Goal: Task Accomplishment & Management: Manage account settings

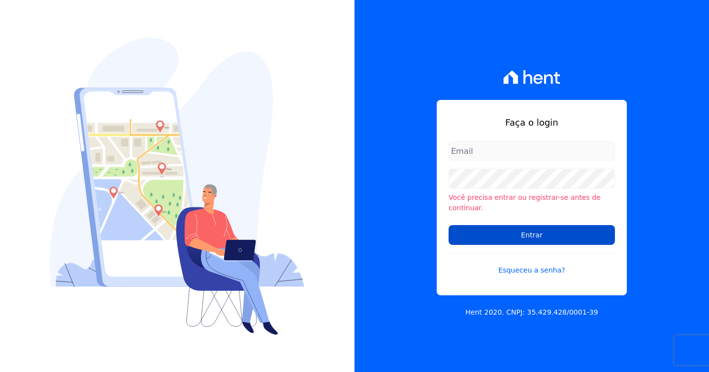
type input "artur@fontouraengenharia.com.br"
click at [481, 225] on input "Entrar" at bounding box center [532, 235] width 166 height 20
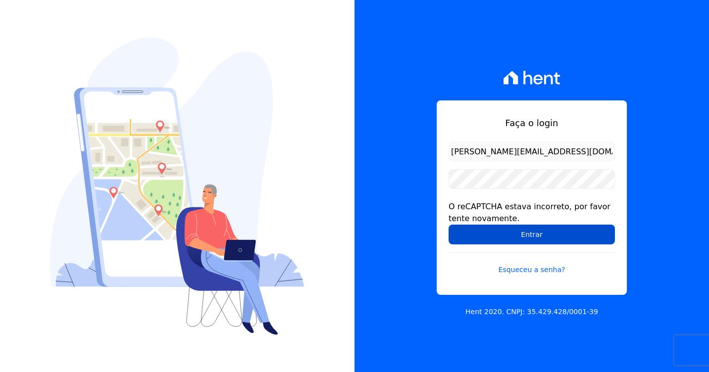
click at [492, 233] on input "Entrar" at bounding box center [532, 235] width 166 height 20
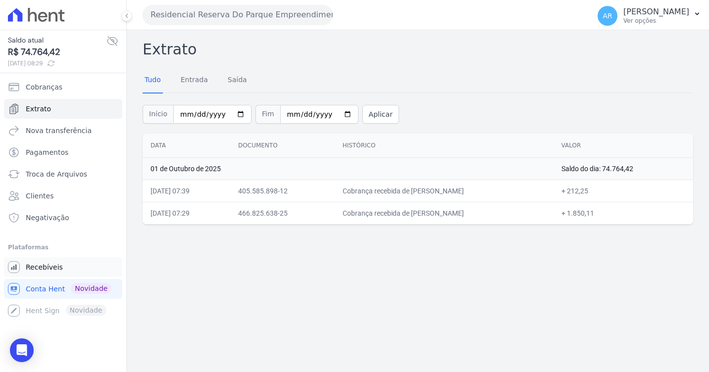
click at [49, 269] on span "Recebíveis" at bounding box center [44, 267] width 37 height 10
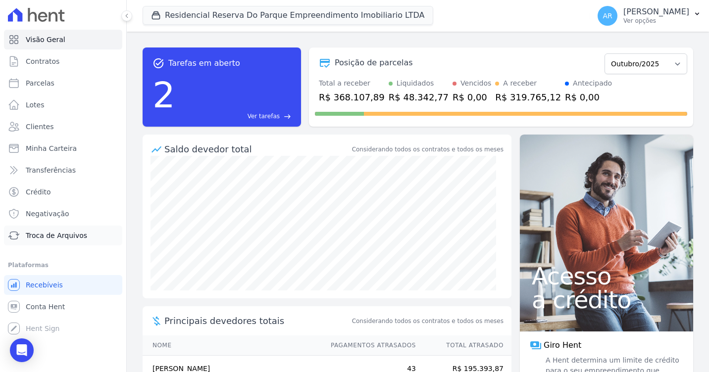
click at [65, 231] on span "Troca de Arquivos" at bounding box center [56, 236] width 61 height 10
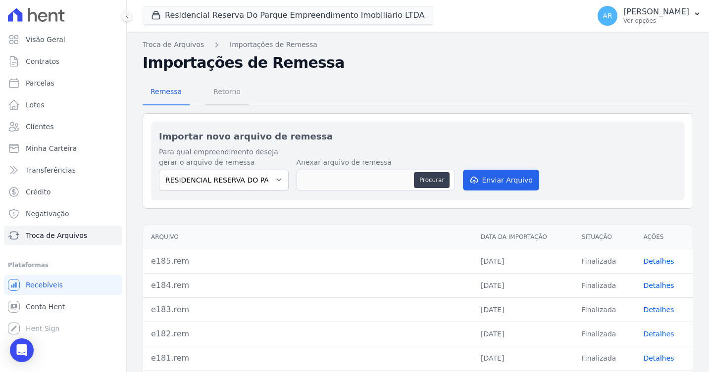
click at [216, 88] on span "Retorno" at bounding box center [226, 92] width 39 height 20
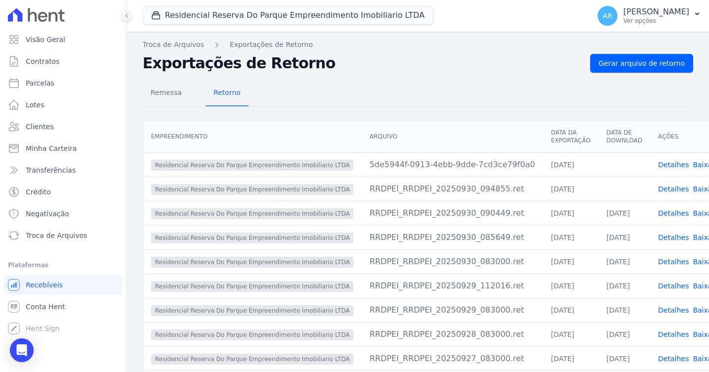
click at [693, 164] on link "Baixar arquivo" at bounding box center [718, 165] width 51 height 8
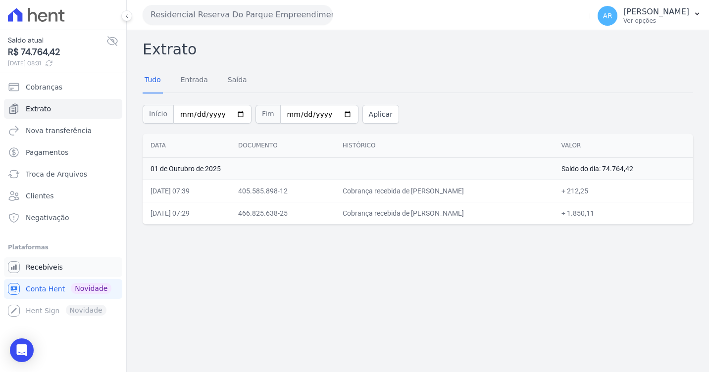
click at [44, 263] on span "Recebíveis" at bounding box center [44, 267] width 37 height 10
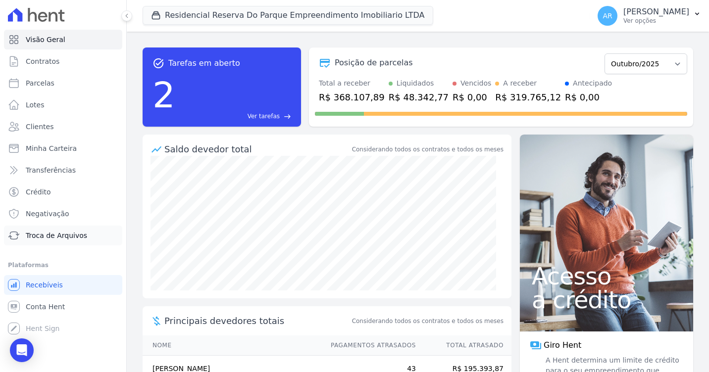
click at [57, 234] on span "Troca de Arquivos" at bounding box center [56, 236] width 61 height 10
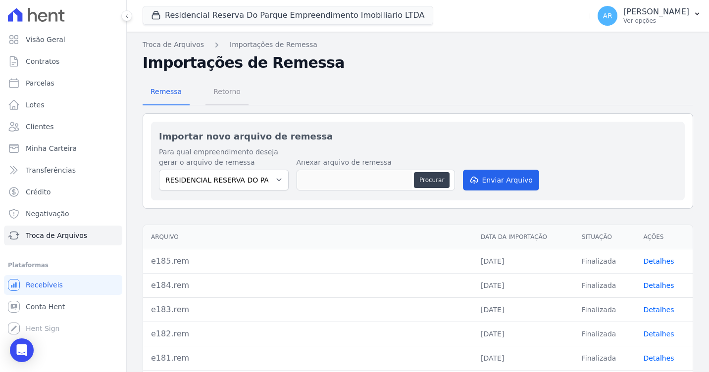
click at [226, 101] on span "Retorno" at bounding box center [226, 92] width 39 height 20
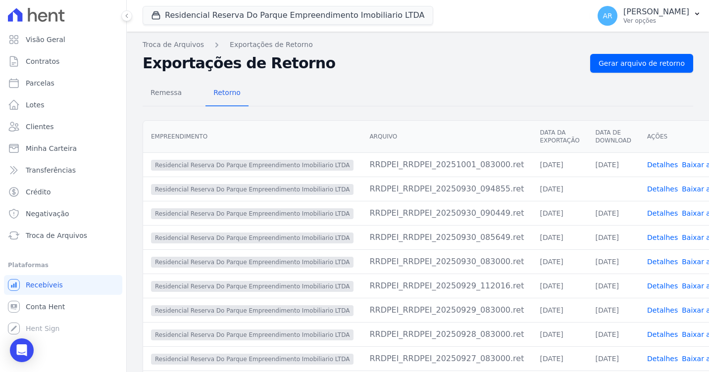
click at [682, 190] on link "Baixar arquivo" at bounding box center [707, 189] width 51 height 8
click at [627, 89] on div "Remessa Retorno" at bounding box center [418, 94] width 551 height 26
click at [651, 59] on span "Gerar arquivo de retorno" at bounding box center [642, 63] width 86 height 10
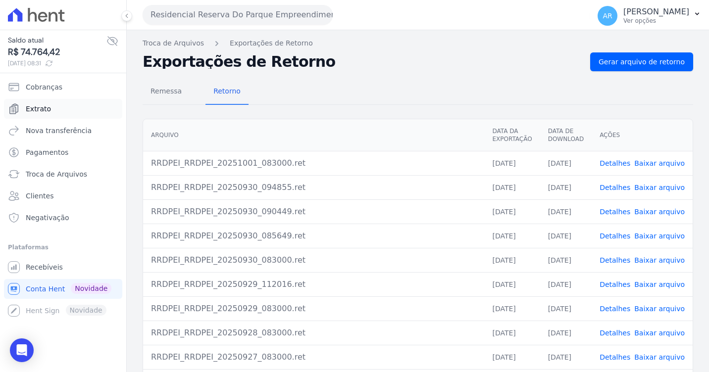
click at [17, 112] on icon "Sidebar" at bounding box center [14, 109] width 8 height 10
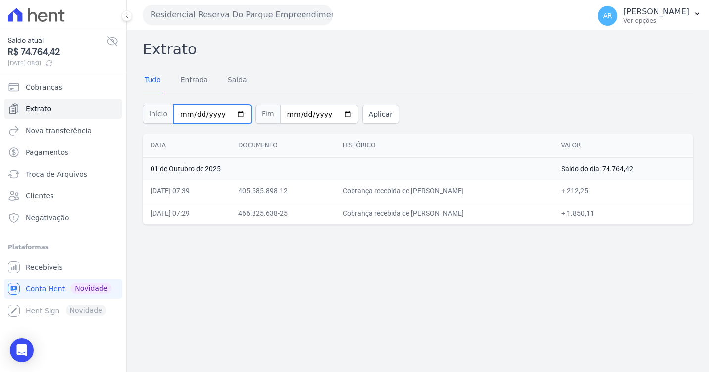
click at [227, 119] on input "[DATE]" at bounding box center [212, 114] width 78 height 19
click at [230, 115] on input "[DATE]" at bounding box center [212, 114] width 78 height 19
type input "[DATE]"
click at [363, 113] on button "Aplicar" at bounding box center [381, 114] width 37 height 19
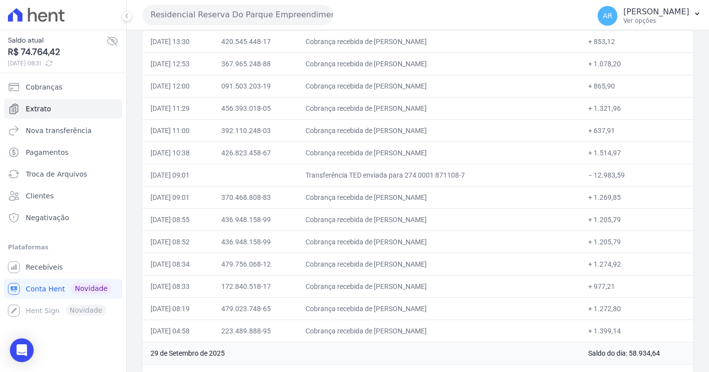
scroll to position [545, 0]
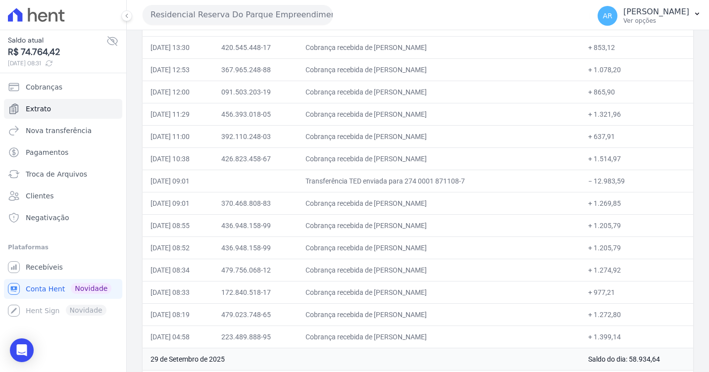
drag, startPoint x: 425, startPoint y: 293, endPoint x: 392, endPoint y: 296, distance: 33.4
click at [392, 296] on td "Cobrança recebida de Luciana Kojima" at bounding box center [439, 292] width 282 height 22
drag, startPoint x: 392, startPoint y: 296, endPoint x: 395, endPoint y: 340, distance: 43.7
click at [395, 340] on td "Cobrança recebida de GIOVANNA MARZINOTI GARCIA" at bounding box center [439, 337] width 282 height 22
copy td "GIOVANNA MARZINOTI GARCIA"
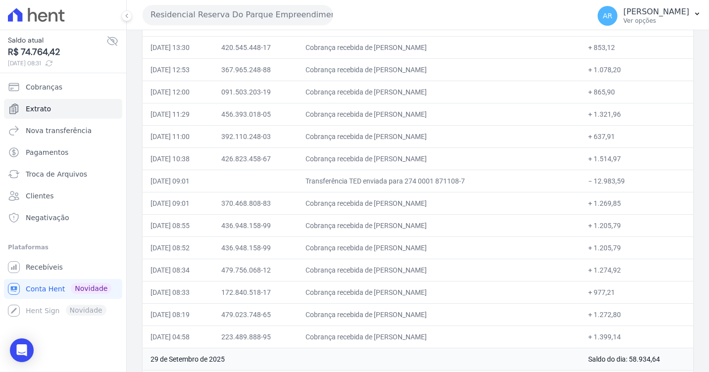
drag, startPoint x: 416, startPoint y: 296, endPoint x: 391, endPoint y: 297, distance: 25.3
click at [391, 297] on td "Cobrança recebida de [PERSON_NAME]" at bounding box center [439, 292] width 282 height 22
copy td "[PERSON_NAME]"
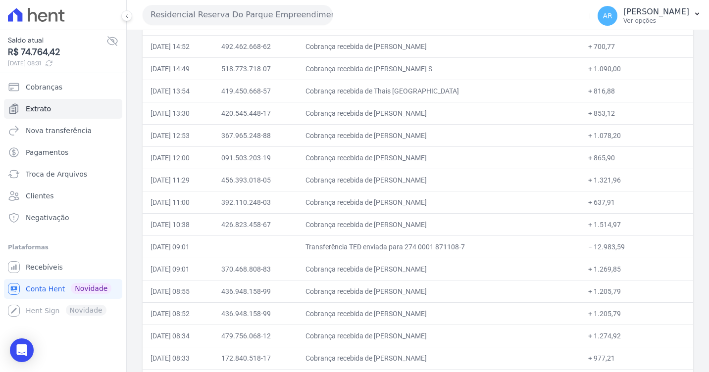
scroll to position [495, 0]
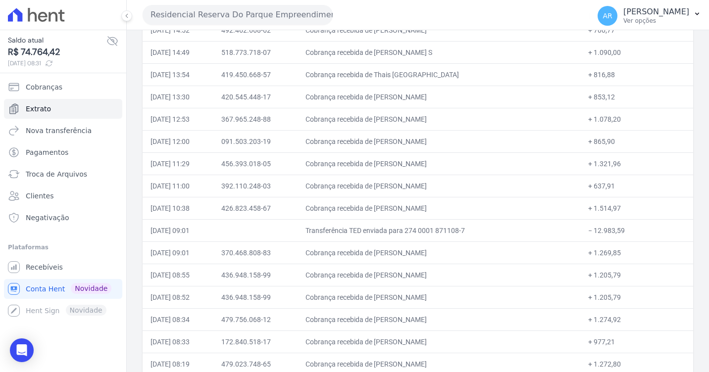
drag, startPoint x: 480, startPoint y: 250, endPoint x: 394, endPoint y: 251, distance: 86.7
click at [394, 251] on td "Cobrança recebida de [PERSON_NAME]" at bounding box center [439, 253] width 282 height 22
click at [391, 251] on td "Cobrança recebida de [PERSON_NAME]" at bounding box center [439, 253] width 282 height 22
copy td "[PERSON_NAME]"
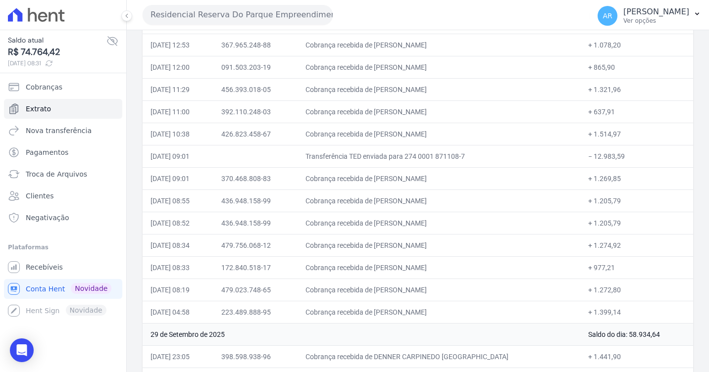
scroll to position [594, 0]
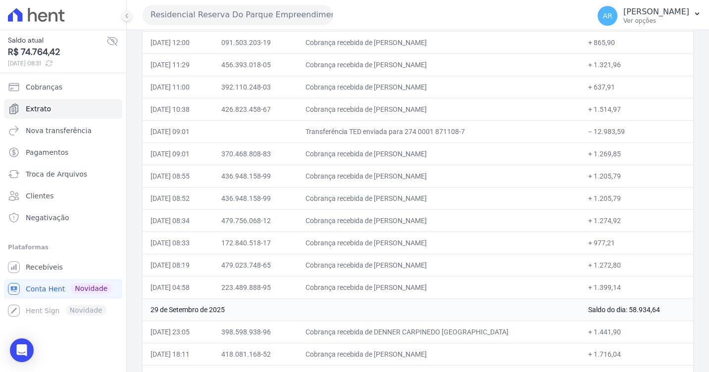
drag, startPoint x: 443, startPoint y: 244, endPoint x: 393, endPoint y: 249, distance: 50.7
click at [393, 249] on td "Cobrança recebida de [PERSON_NAME]" at bounding box center [439, 243] width 282 height 22
copy td "[PERSON_NAME]"
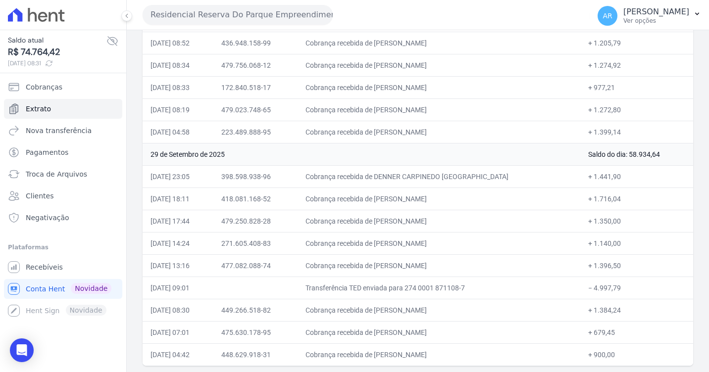
scroll to position [752, 0]
drag, startPoint x: 493, startPoint y: 235, endPoint x: 396, endPoint y: 246, distance: 98.1
click at [396, 246] on td "Cobrança recebida de [PERSON_NAME]" at bounding box center [439, 241] width 282 height 22
drag, startPoint x: 396, startPoint y: 246, endPoint x: 401, endPoint y: 247, distance: 5.5
click at [401, 247] on td "Cobrança recebida de [PERSON_NAME]" at bounding box center [439, 241] width 282 height 22
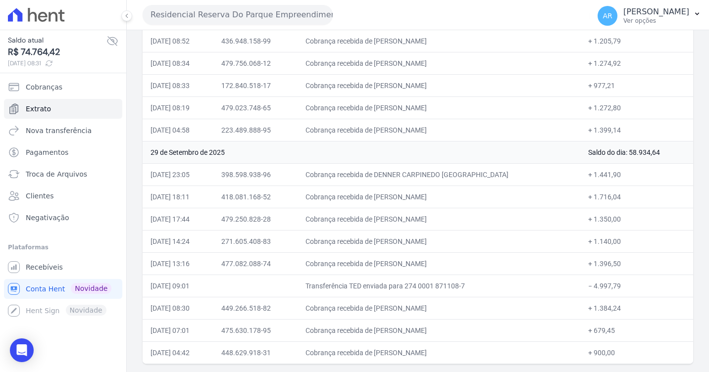
drag, startPoint x: 520, startPoint y: 243, endPoint x: 392, endPoint y: 243, distance: 127.8
click at [392, 243] on td "Cobrança recebida de [PERSON_NAME]" at bounding box center [439, 241] width 282 height 22
copy td "[PERSON_NAME]"
drag, startPoint x: 508, startPoint y: 350, endPoint x: 391, endPoint y: 356, distance: 117.5
click at [391, 356] on td "Cobrança recebida [PERSON_NAME] [PERSON_NAME] [PERSON_NAME]" at bounding box center [439, 353] width 282 height 22
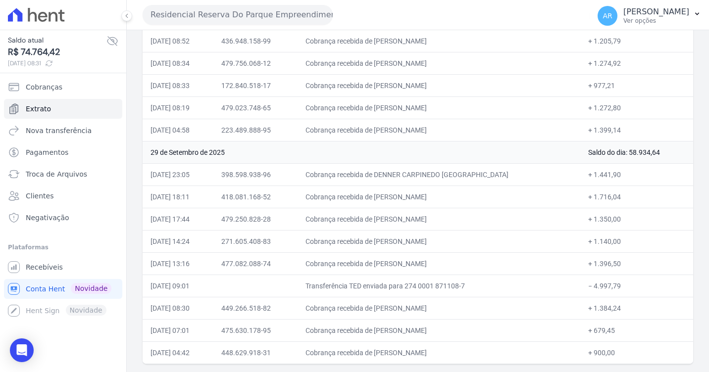
copy td "ROBRENO [PERSON_NAME] [PERSON_NAME]"
drag, startPoint x: 493, startPoint y: 217, endPoint x: 397, endPoint y: 220, distance: 96.1
click at [397, 220] on td "Cobrança recebida de [PERSON_NAME]" at bounding box center [439, 219] width 282 height 22
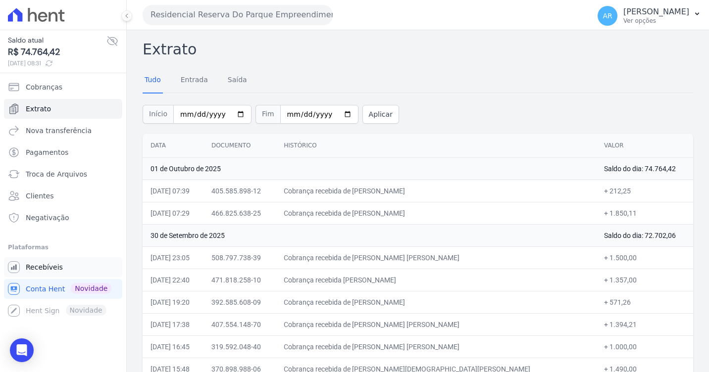
click at [59, 269] on link "Recebíveis" at bounding box center [63, 268] width 118 height 20
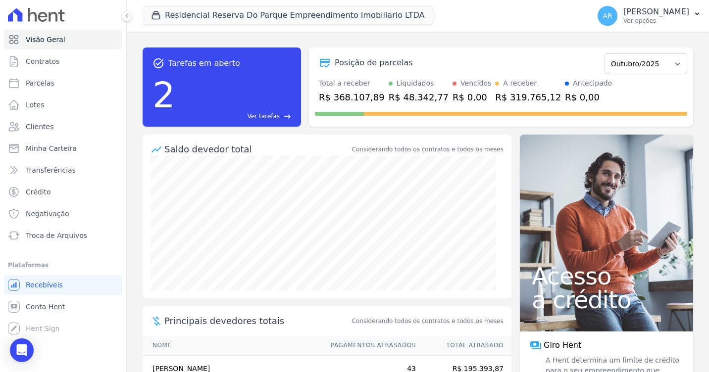
scroll to position [133, 0]
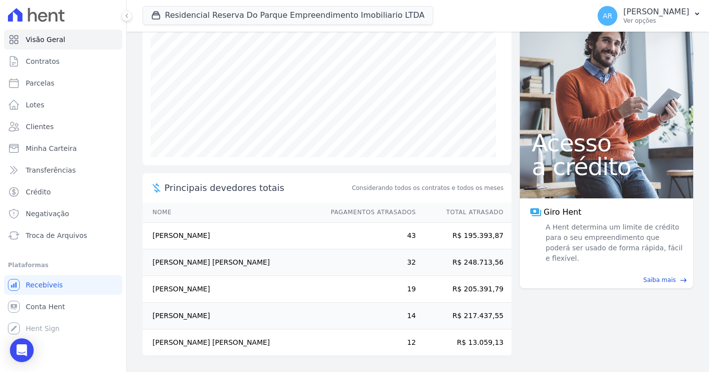
click at [179, 211] on th "Nome" at bounding box center [232, 213] width 179 height 20
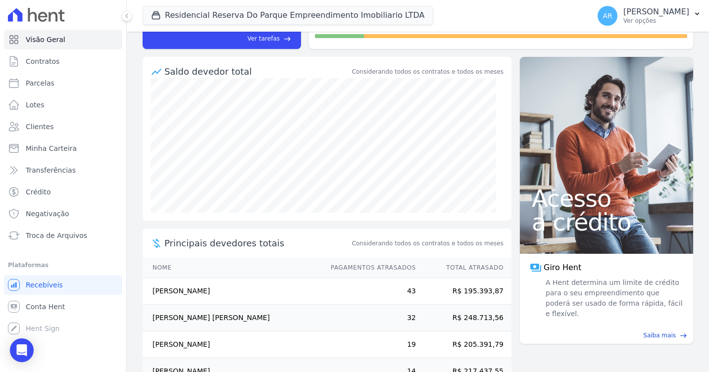
scroll to position [0, 0]
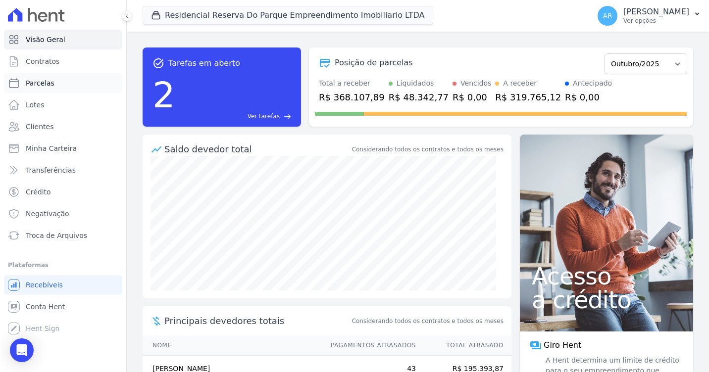
click at [45, 85] on span "Parcelas" at bounding box center [40, 83] width 29 height 10
select select
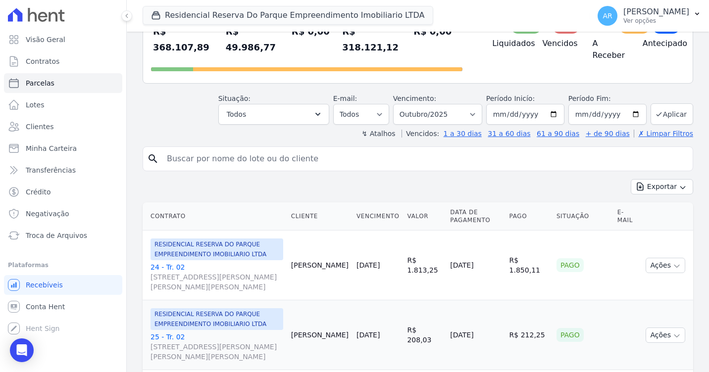
scroll to position [99, 0]
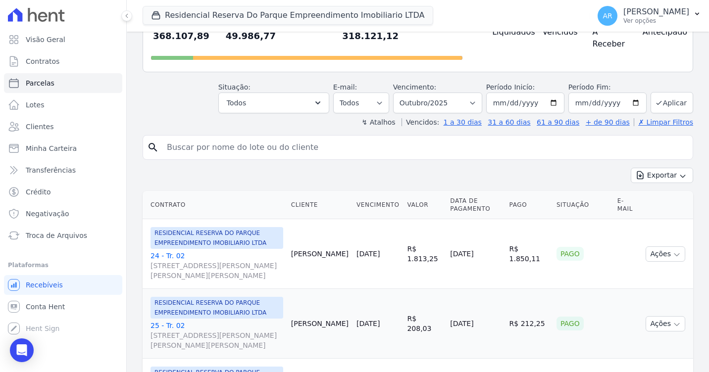
drag, startPoint x: 243, startPoint y: 124, endPoint x: 226, endPoint y: 136, distance: 20.3
paste input "[PERSON_NAME] MARZINOTI [PERSON_NAME]"
type input "[PERSON_NAME] MARZINOTI [PERSON_NAME]"
select select
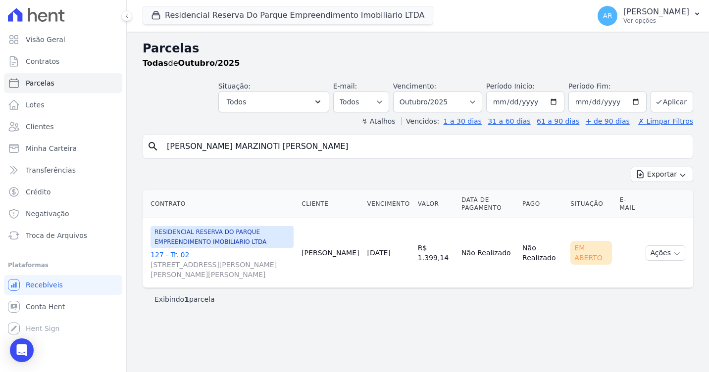
click at [176, 252] on link "127 - Tr. 02 [STREET_ADDRESS][PERSON_NAME][PERSON_NAME][PERSON_NAME]" at bounding box center [222, 265] width 143 height 30
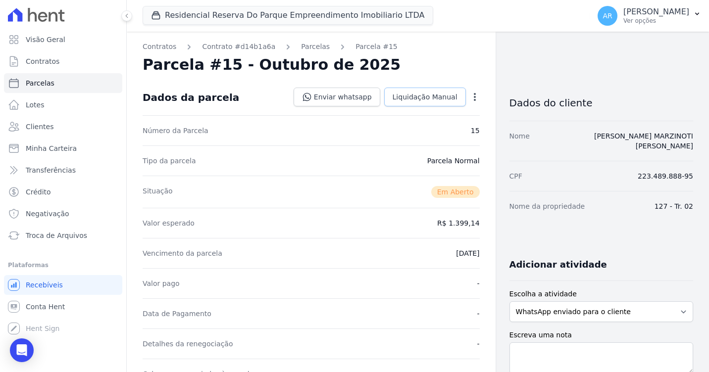
click at [413, 100] on span "Liquidação Manual" at bounding box center [425, 97] width 65 height 10
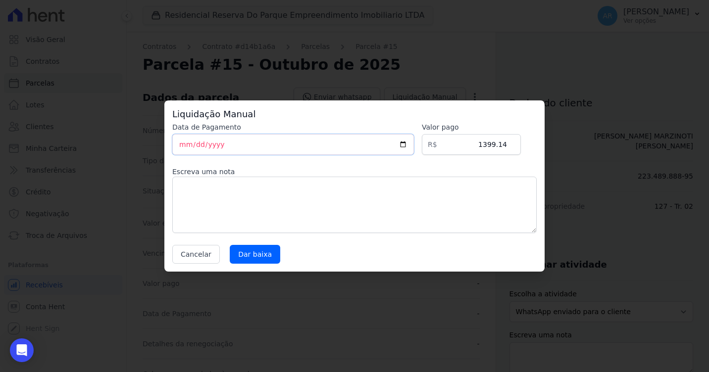
click at [187, 145] on input "[DATE]" at bounding box center [293, 144] width 242 height 21
type input "[DATE]"
drag, startPoint x: 242, startPoint y: 151, endPoint x: 167, endPoint y: 145, distance: 75.0
click at [167, 145] on div "Liquidação Manual Data de Pagamento 0009-01-30 [GEOGRAPHIC_DATA] R$ 1399.14 Esc…" at bounding box center [354, 186] width 380 height 171
click at [185, 143] on input "0009-01-30" at bounding box center [293, 144] width 242 height 21
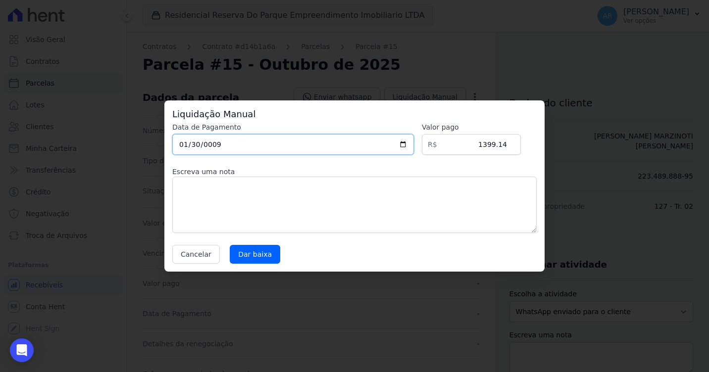
click at [185, 143] on input "0009-01-30" at bounding box center [293, 144] width 242 height 21
type input "0009-01-30"
type input "[DATE]"
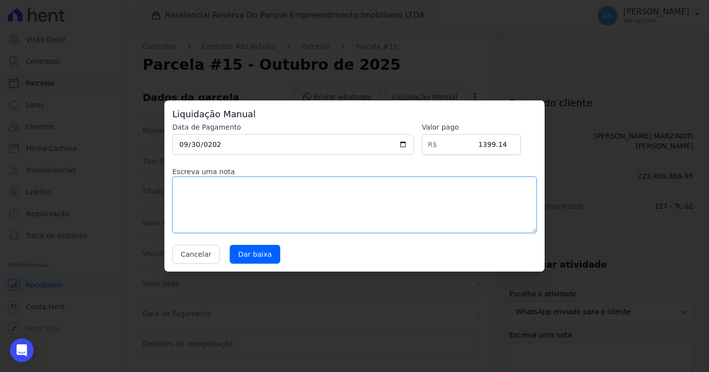
click at [204, 199] on textarea at bounding box center [354, 205] width 364 height 56
type textarea "R"
type textarea "PAGAMENTO NÃO VEIO NA REMESSA."
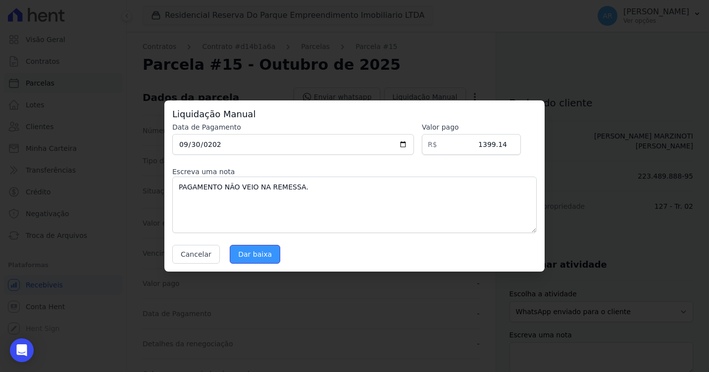
click at [230, 261] on input "Dar baixa" at bounding box center [255, 254] width 51 height 19
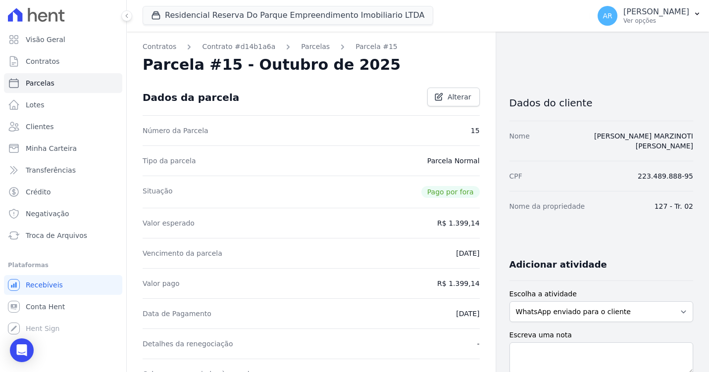
click at [283, 46] on div "Parcelas" at bounding box center [306, 47] width 47 height 10
click at [288, 46] on div "Parcelas" at bounding box center [306, 47] width 47 height 10
click at [301, 46] on link "Parcelas" at bounding box center [315, 47] width 29 height 10
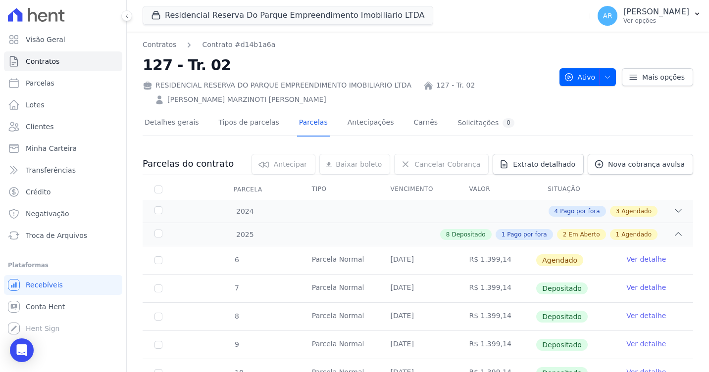
click at [148, 39] on div "Contratos Contrato #d14b1a6a 127 - Tr. 02 RESIDENCIAL RESERVA DO PARQUE EMPREEN…" at bounding box center [418, 358] width 582 height 653
click at [153, 46] on link "Contratos" at bounding box center [160, 45] width 34 height 10
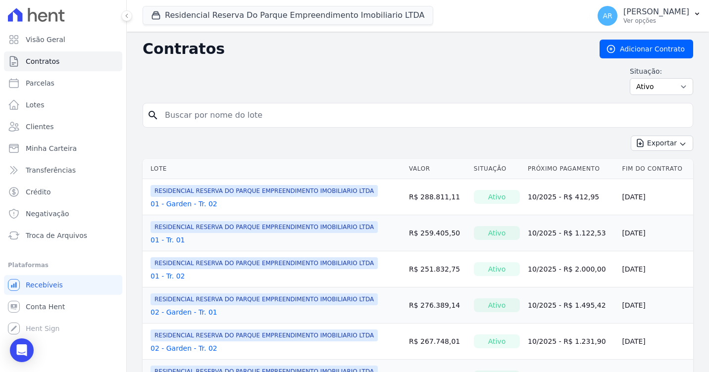
click at [239, 114] on input "search" at bounding box center [424, 115] width 530 height 20
paste input "[PERSON_NAME]"
type input "[PERSON_NAME]"
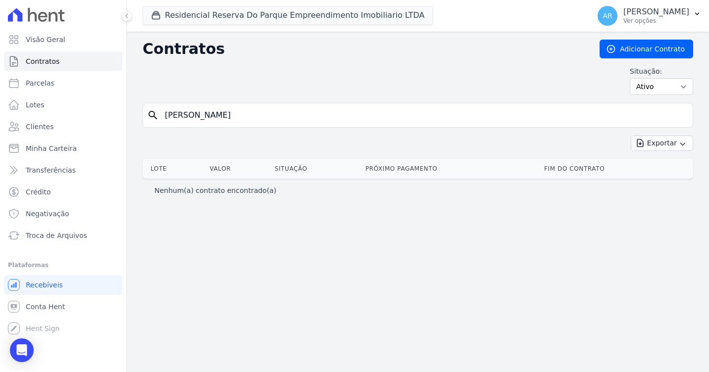
click at [201, 118] on input "[PERSON_NAME]" at bounding box center [424, 115] width 530 height 20
paste input "[PERSON_NAME]"
type input "[PERSON_NAME]"
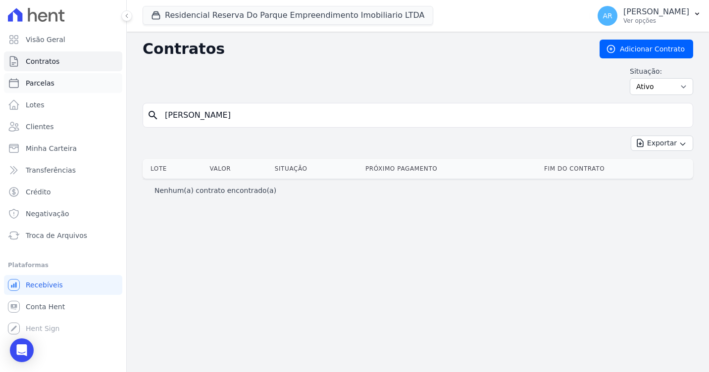
click at [36, 89] on link "Parcelas" at bounding box center [63, 83] width 118 height 20
select select
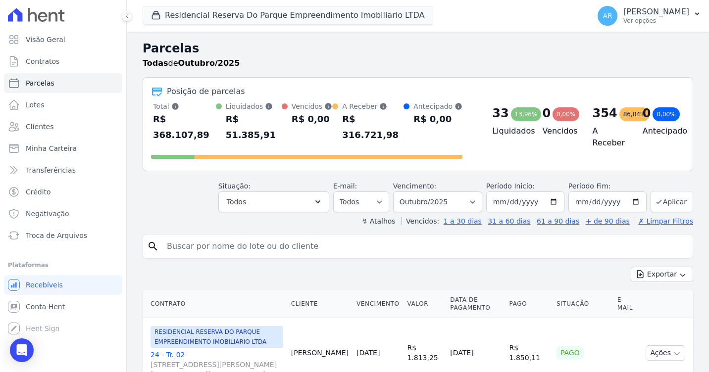
paste input "[PERSON_NAME]"
type input "[PERSON_NAME]"
select select
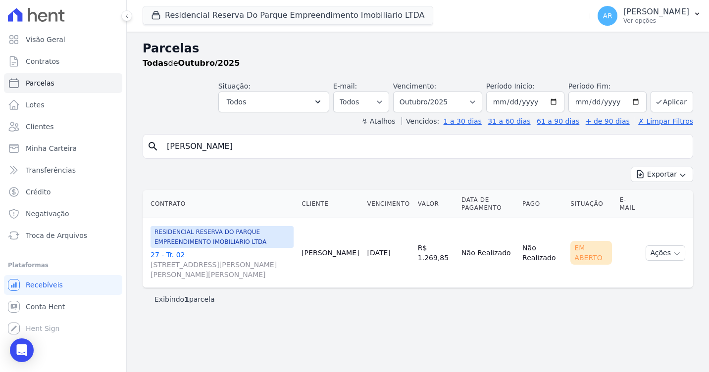
click at [176, 257] on link "27 - Tr. 02 [STREET_ADDRESS][PERSON_NAME][PERSON_NAME][PERSON_NAME]" at bounding box center [222, 265] width 143 height 30
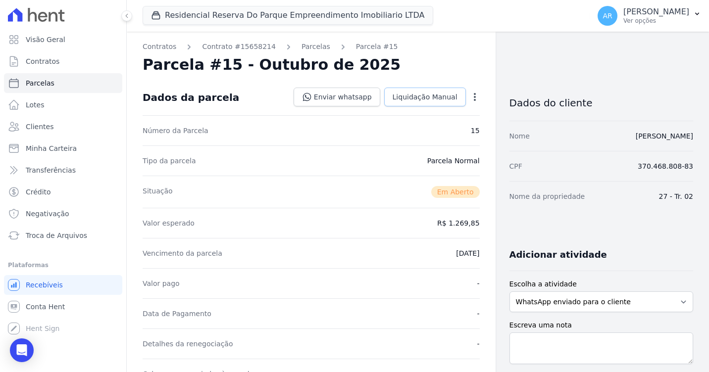
click at [413, 104] on link "Liquidação Manual" at bounding box center [425, 97] width 82 height 19
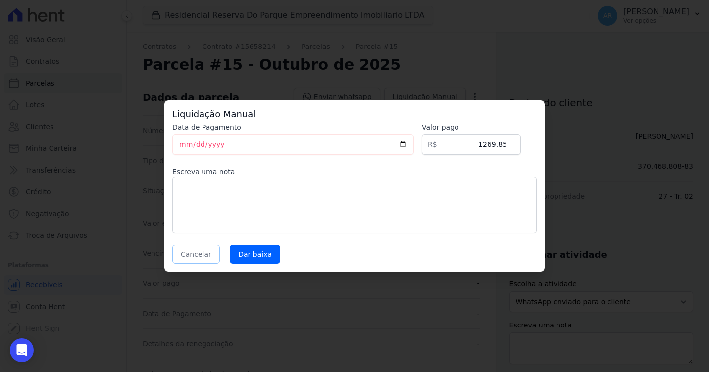
click at [193, 250] on button "Cancelar" at bounding box center [196, 254] width 48 height 19
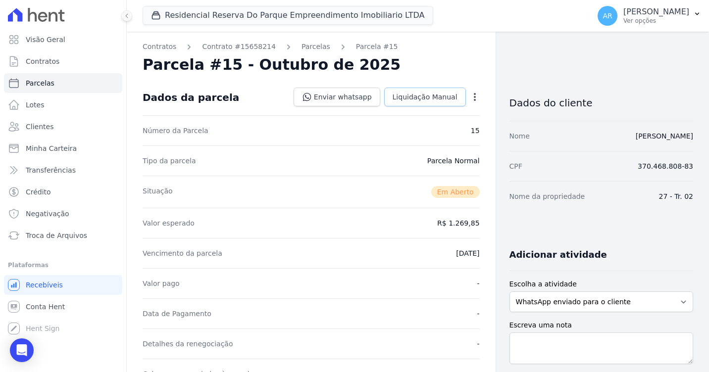
click at [404, 101] on span "Liquidação Manual" at bounding box center [425, 97] width 65 height 10
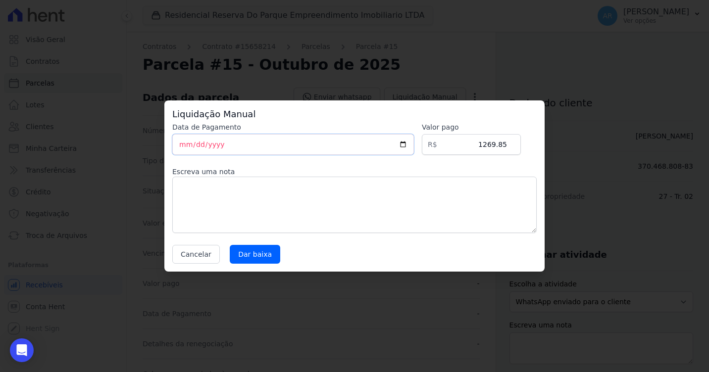
click at [182, 145] on input "[DATE]" at bounding box center [293, 144] width 242 height 21
type input "[DATE]"
click at [217, 188] on textarea at bounding box center [354, 205] width 364 height 56
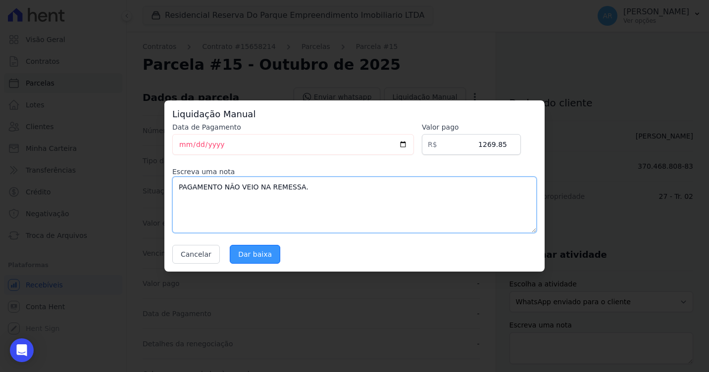
type textarea "PAGAMENTO NÃO VEIO NA REMESSA."
click at [268, 253] on input "Dar baixa" at bounding box center [255, 254] width 51 height 19
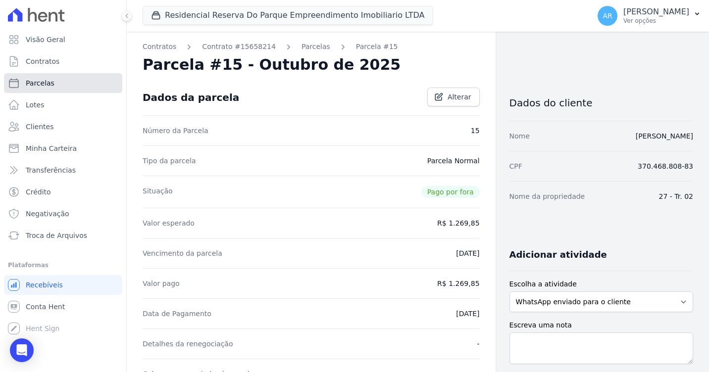
click at [43, 81] on span "Parcelas" at bounding box center [40, 83] width 29 height 10
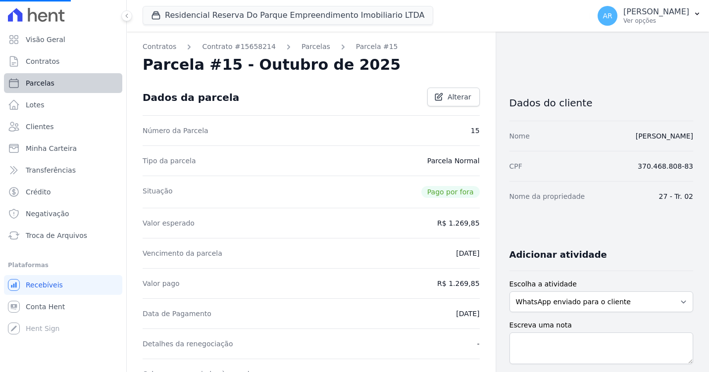
select select
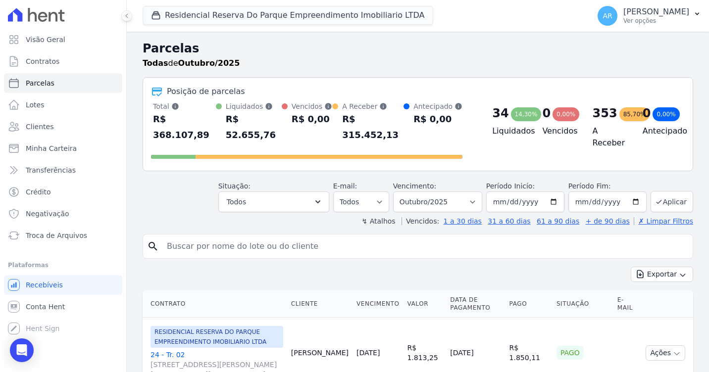
paste input "[PERSON_NAME]"
type input "[PERSON_NAME]"
select select
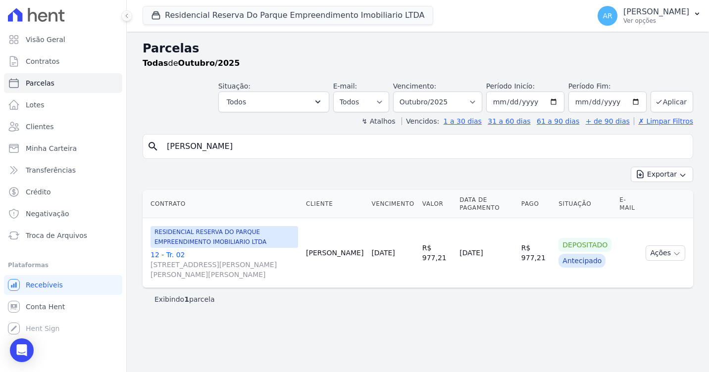
click at [203, 147] on input "[PERSON_NAME]" at bounding box center [425, 147] width 528 height 20
paste input "[PERSON_NAME]"
type input "[PERSON_NAME]"
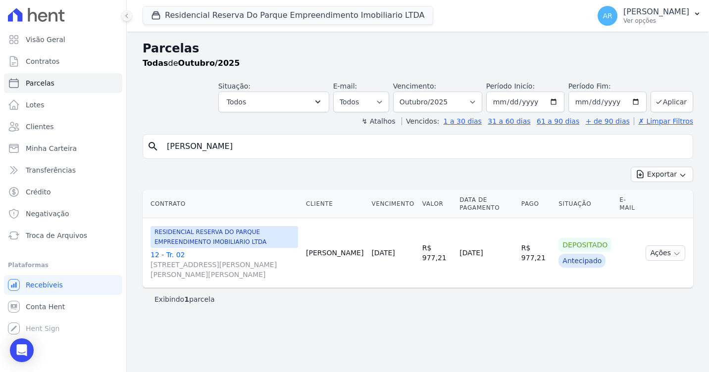
select select
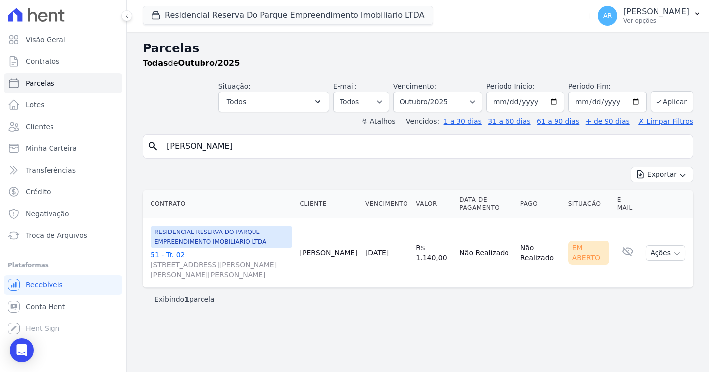
click at [165, 258] on link "51 - Tr. 02 [STREET_ADDRESS][PERSON_NAME][PERSON_NAME][PERSON_NAME]" at bounding box center [222, 265] width 142 height 30
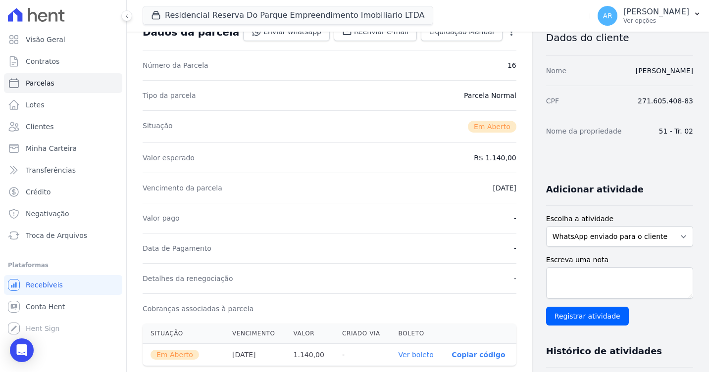
scroll to position [50, 0]
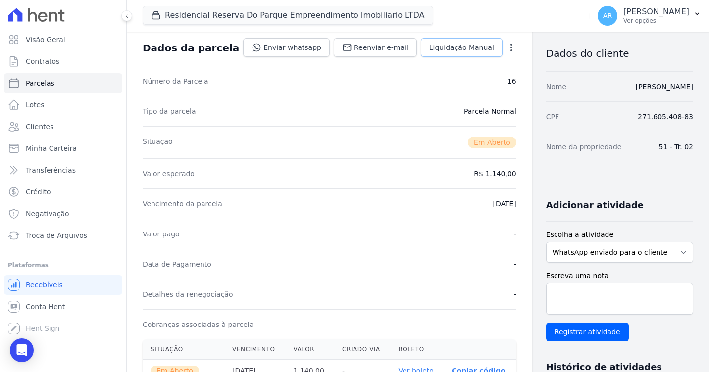
click at [441, 52] on span "Liquidação Manual" at bounding box center [461, 48] width 65 height 10
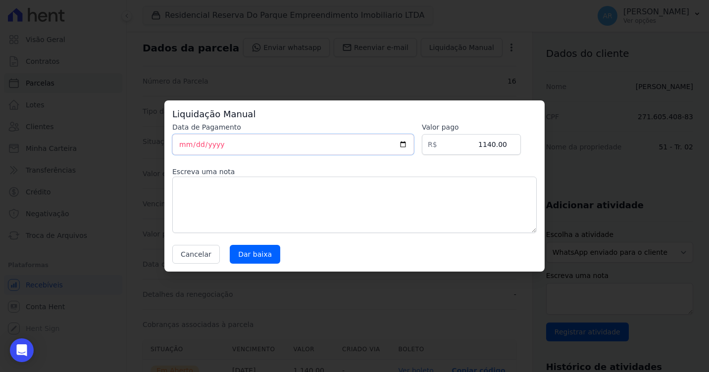
click at [183, 141] on input "[DATE]" at bounding box center [293, 144] width 242 height 21
type input "[DATE]"
click at [462, 201] on textarea at bounding box center [354, 205] width 364 height 56
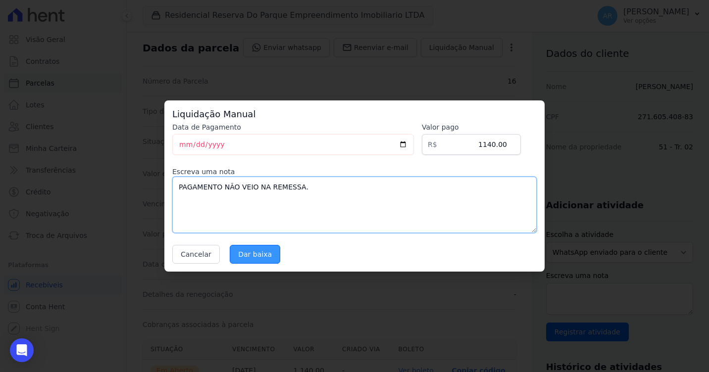
type textarea "PAGAMENTO NÃO VEIO NA REMESSA."
click at [257, 259] on input "Dar baixa" at bounding box center [255, 254] width 51 height 19
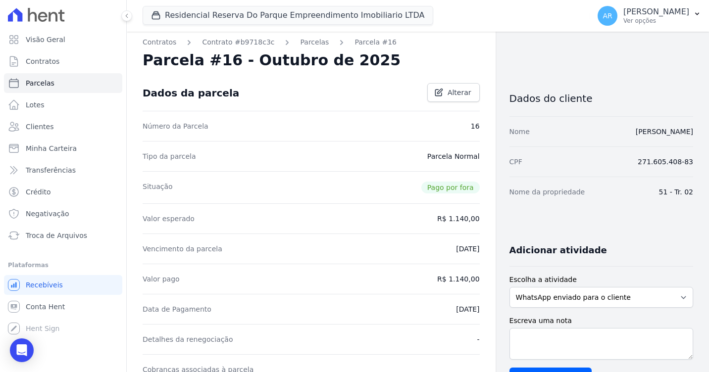
scroll to position [0, 0]
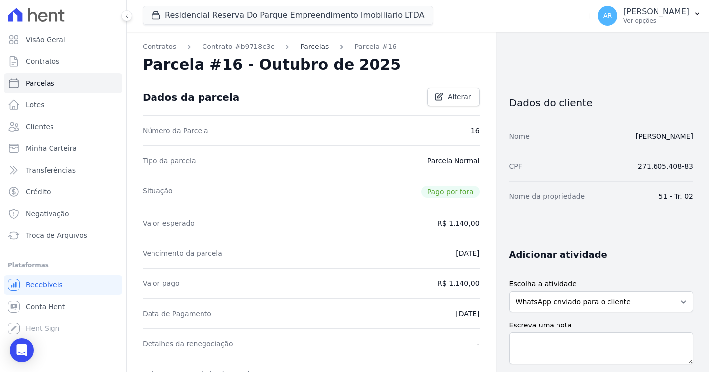
click at [300, 47] on link "Parcelas" at bounding box center [314, 47] width 29 height 10
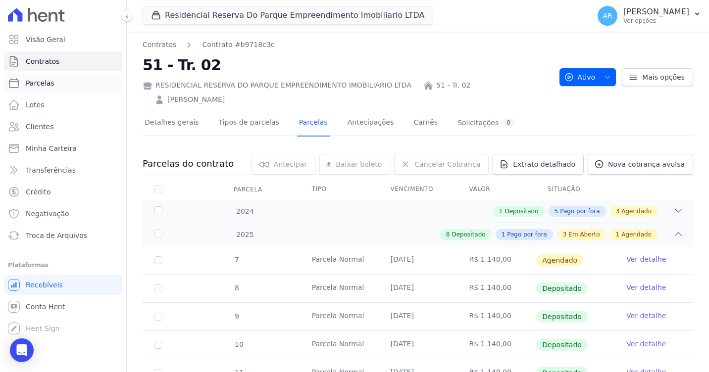
click at [43, 88] on link "Parcelas" at bounding box center [63, 83] width 118 height 20
select select
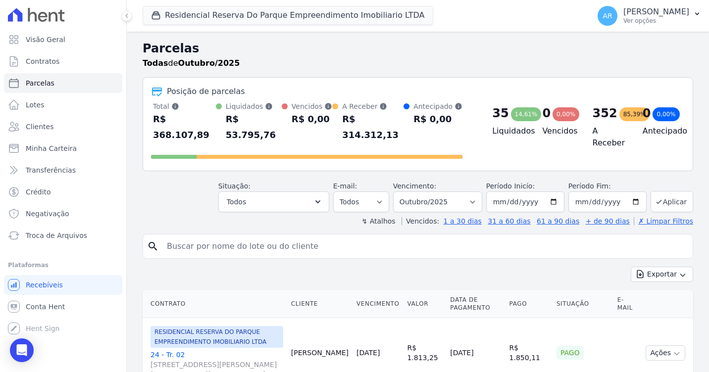
paste input "ROBRENO [PERSON_NAME] [PERSON_NAME]"
type input "ROBRENO [PERSON_NAME] [PERSON_NAME]"
select select
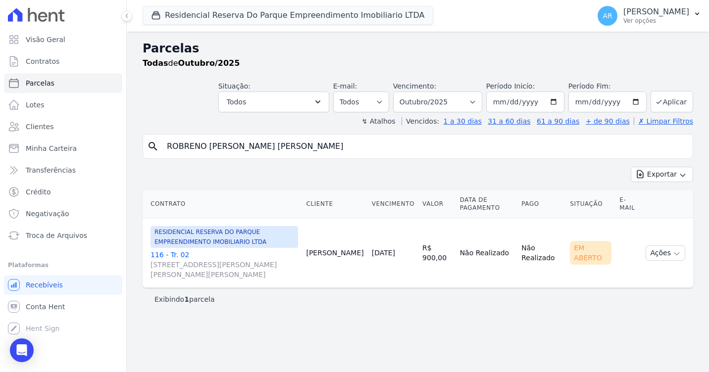
click at [175, 252] on link "116 - Tr. 02 [STREET_ADDRESS][PERSON_NAME][PERSON_NAME][PERSON_NAME]" at bounding box center [225, 265] width 148 height 30
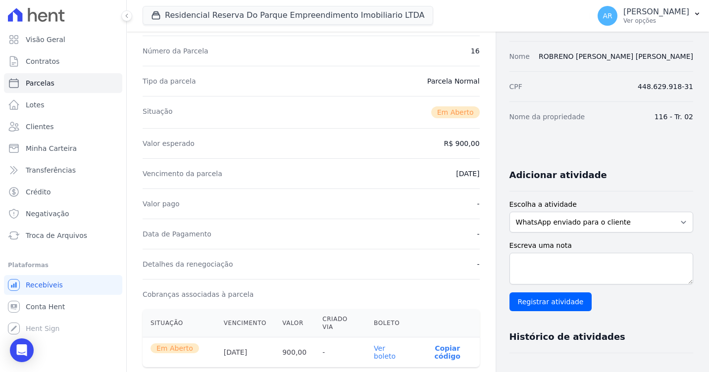
scroll to position [50, 0]
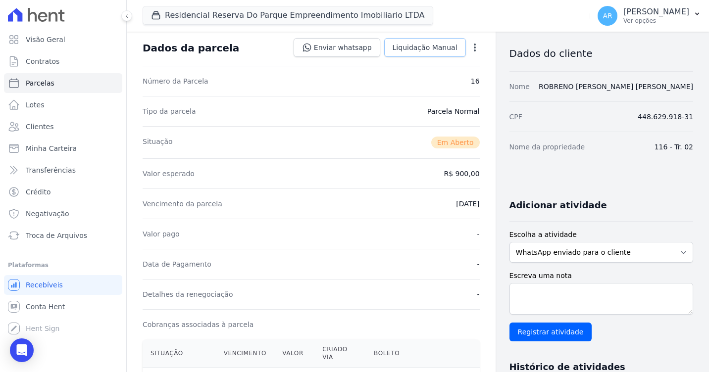
drag, startPoint x: 416, startPoint y: 36, endPoint x: 415, endPoint y: 41, distance: 5.0
click at [416, 36] on div "Dados da parcela Enviar whatsapp Registrar envio de WhatsApp Caso o envio da me…" at bounding box center [311, 48] width 337 height 36
click at [415, 44] on span "Liquidação Manual" at bounding box center [425, 48] width 65 height 10
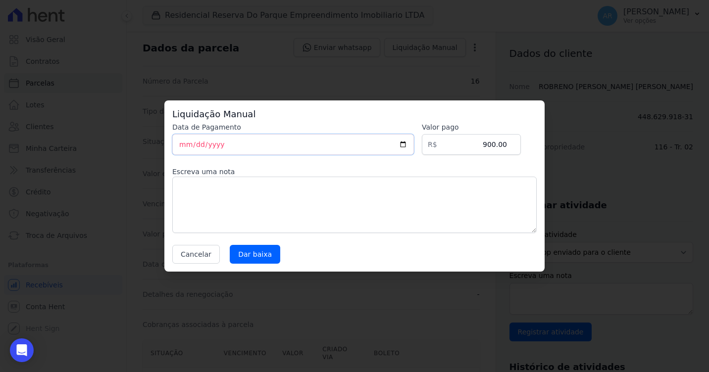
click at [185, 148] on input "[DATE]" at bounding box center [293, 144] width 242 height 21
type input "[DATE]"
click at [270, 204] on textarea at bounding box center [354, 205] width 364 height 56
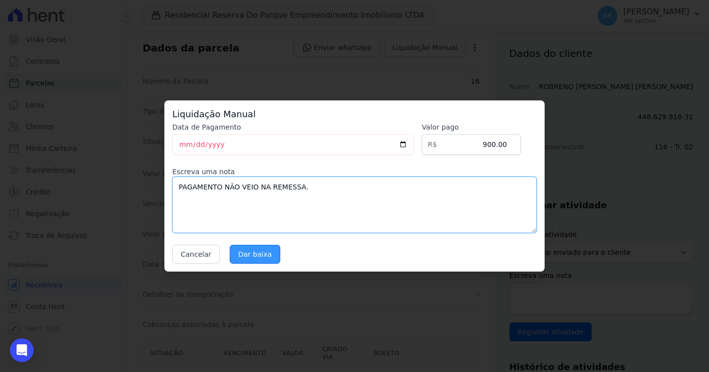
type textarea "PAGAMENTO NÃO VEIO NA REMESSA."
click at [264, 255] on input "Dar baixa" at bounding box center [255, 254] width 51 height 19
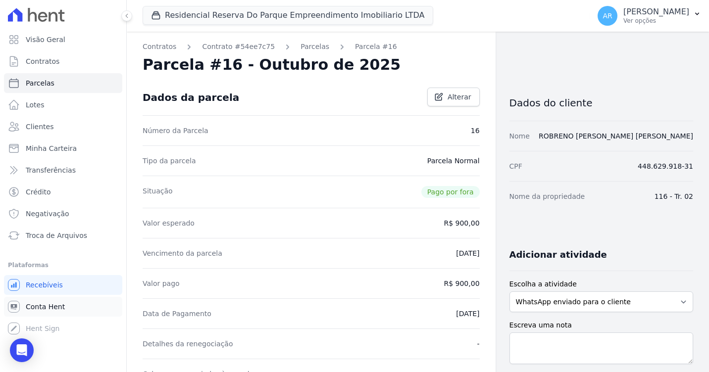
click at [40, 306] on span "Conta Hent" at bounding box center [45, 307] width 39 height 10
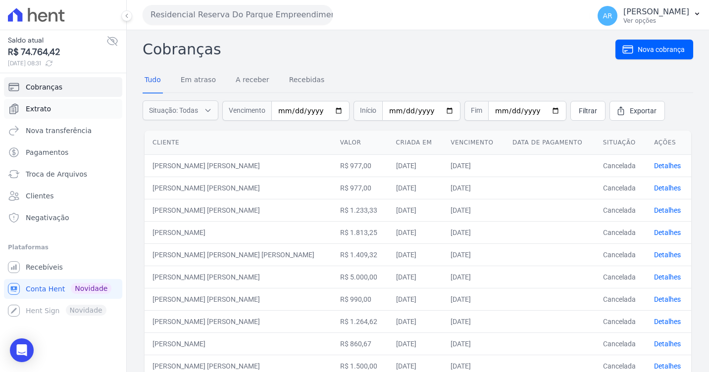
click at [44, 101] on link "Extrato" at bounding box center [63, 109] width 118 height 20
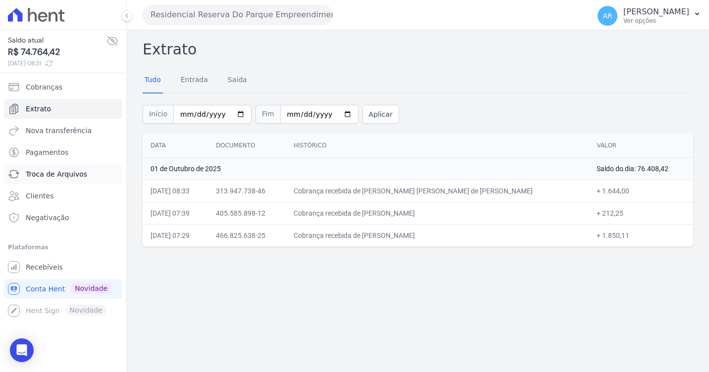
click at [63, 181] on link "Troca de Arquivos" at bounding box center [63, 174] width 118 height 20
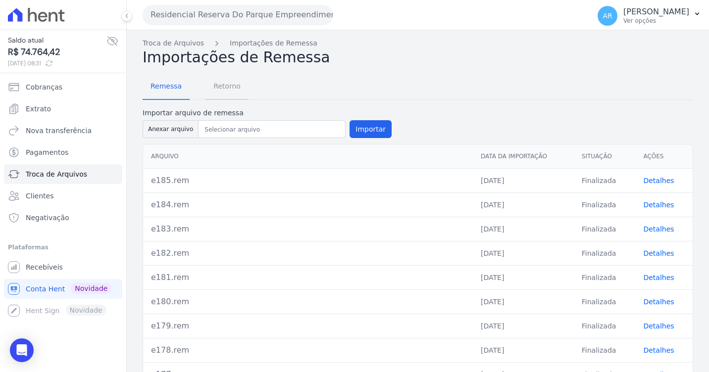
click at [231, 89] on span "Retorno" at bounding box center [226, 86] width 39 height 20
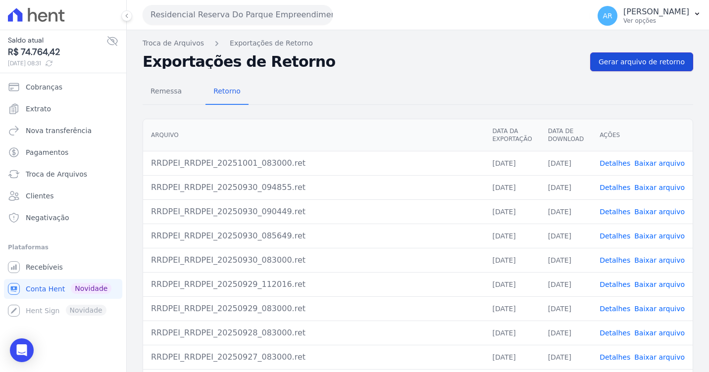
click at [652, 65] on span "Gerar arquivo de retorno" at bounding box center [642, 62] width 86 height 10
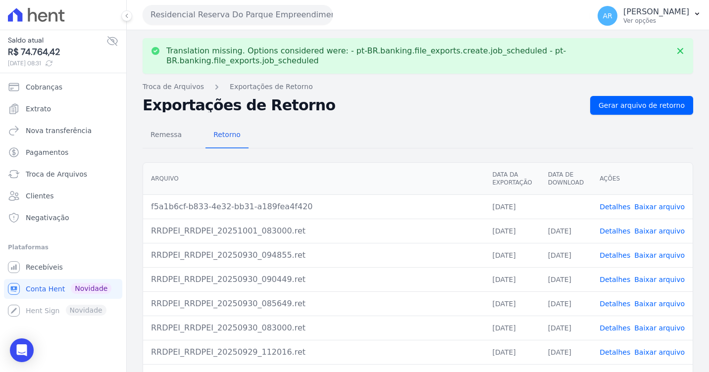
click at [643, 203] on link "Baixar arquivo" at bounding box center [659, 207] width 51 height 8
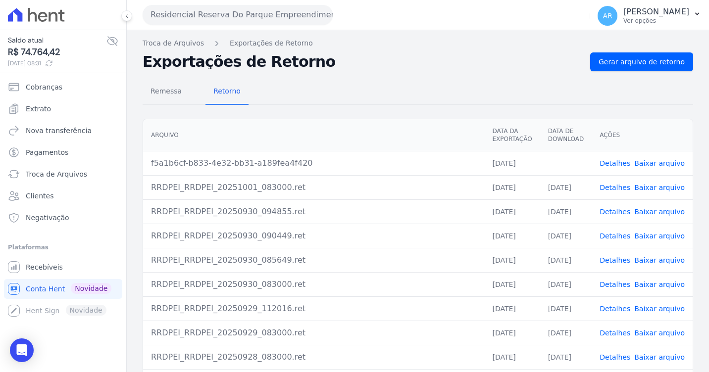
click at [645, 159] on link "Baixar arquivo" at bounding box center [659, 163] width 51 height 8
click at [689, 99] on div "Translation missing. Options considered were: - pt-BR.banking.file_exports.crea…" at bounding box center [418, 233] width 582 height 407
click at [655, 54] on link "Gerar arquivo de retorno" at bounding box center [641, 61] width 103 height 19
